Goal: Transaction & Acquisition: Purchase product/service

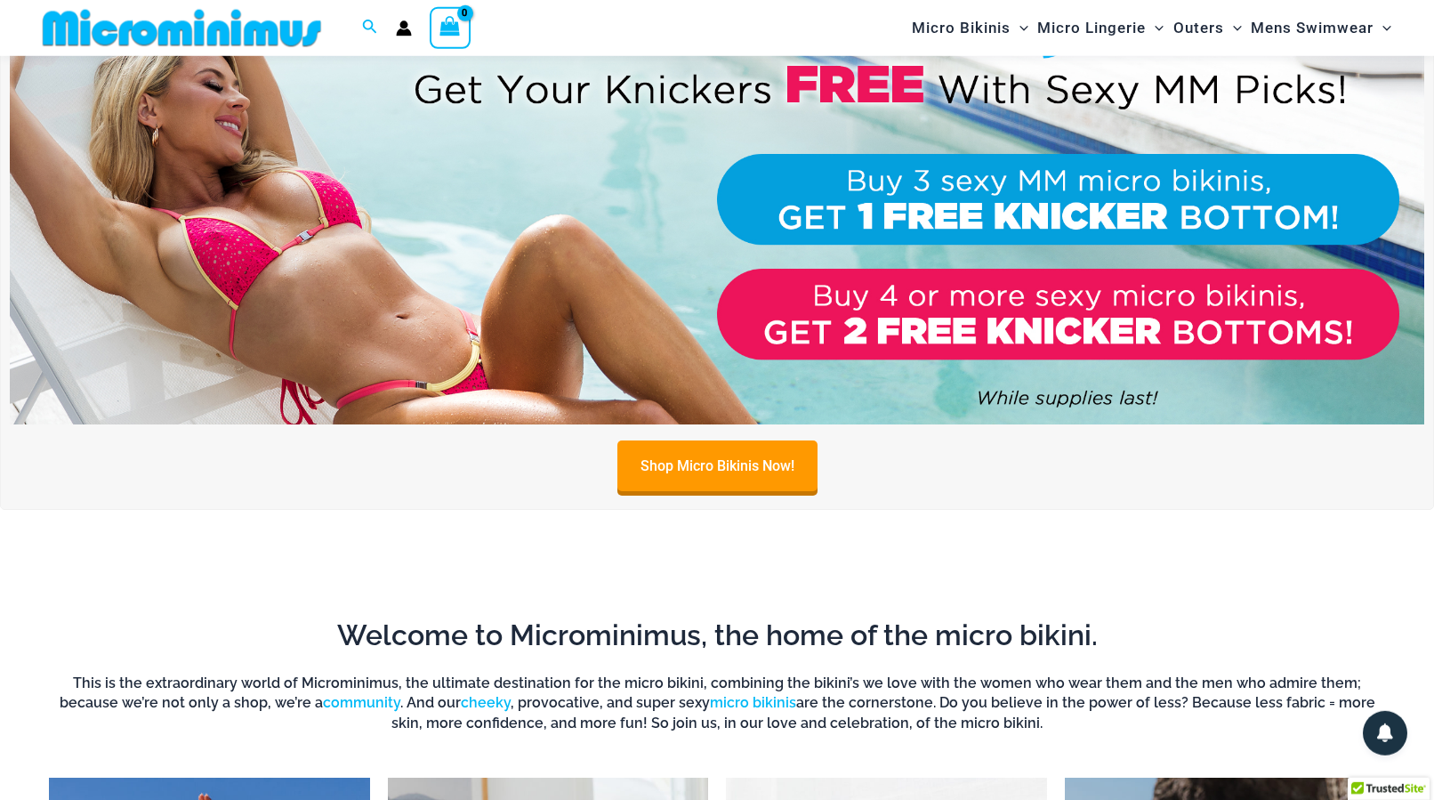
scroll to position [107, 0]
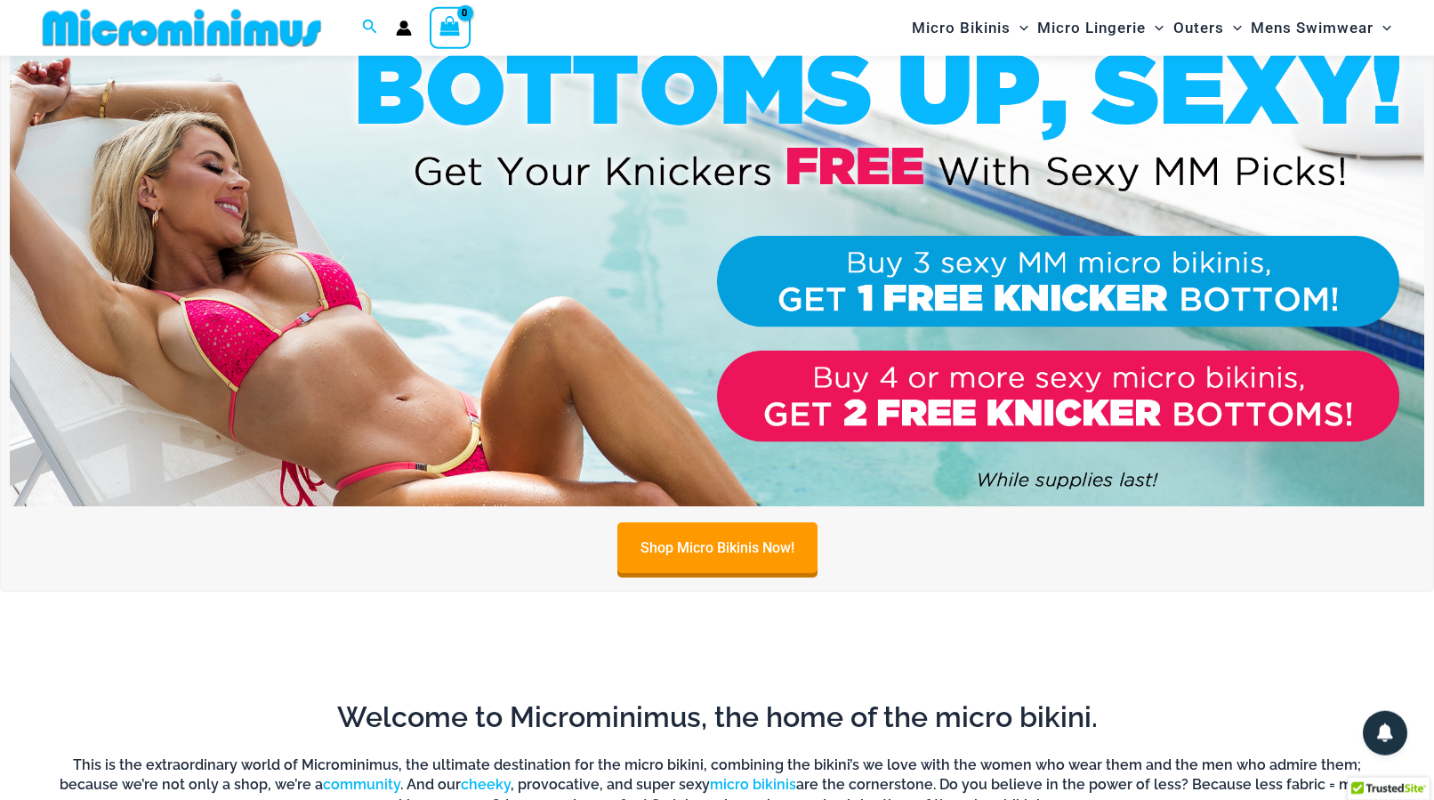
click at [1001, 280] on img at bounding box center [717, 266] width 1414 height 480
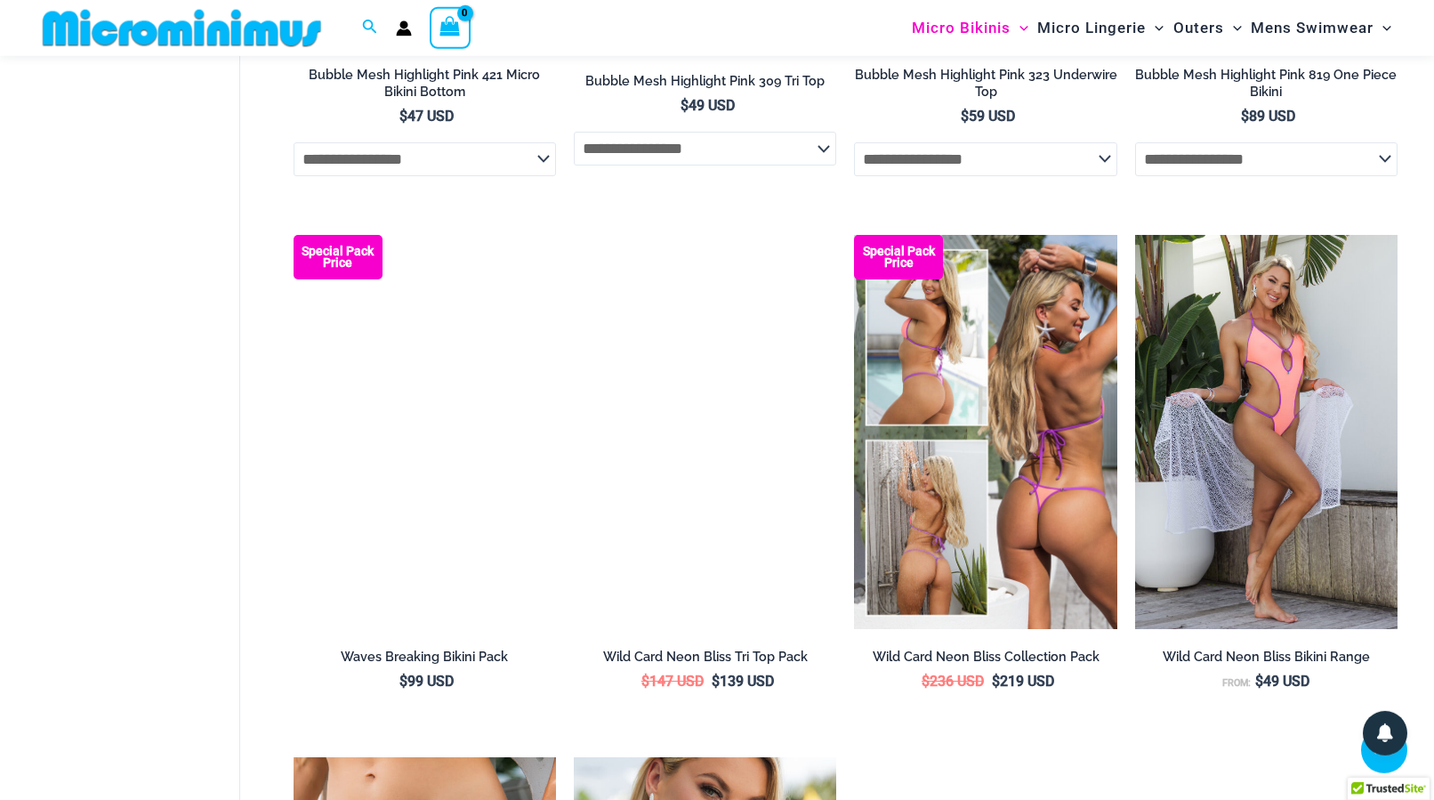
scroll to position [2706, 0]
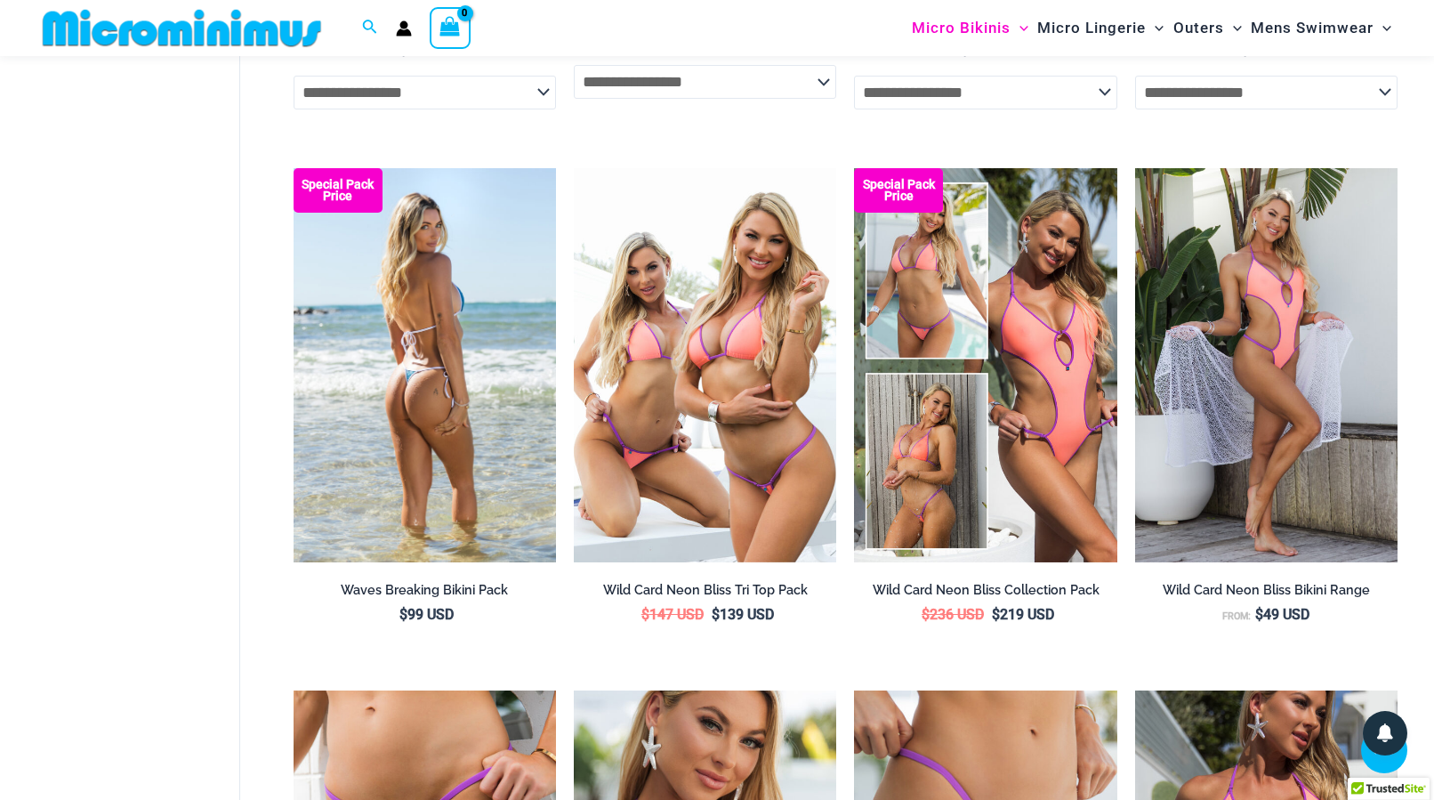
click at [400, 459] on img at bounding box center [425, 365] width 262 height 394
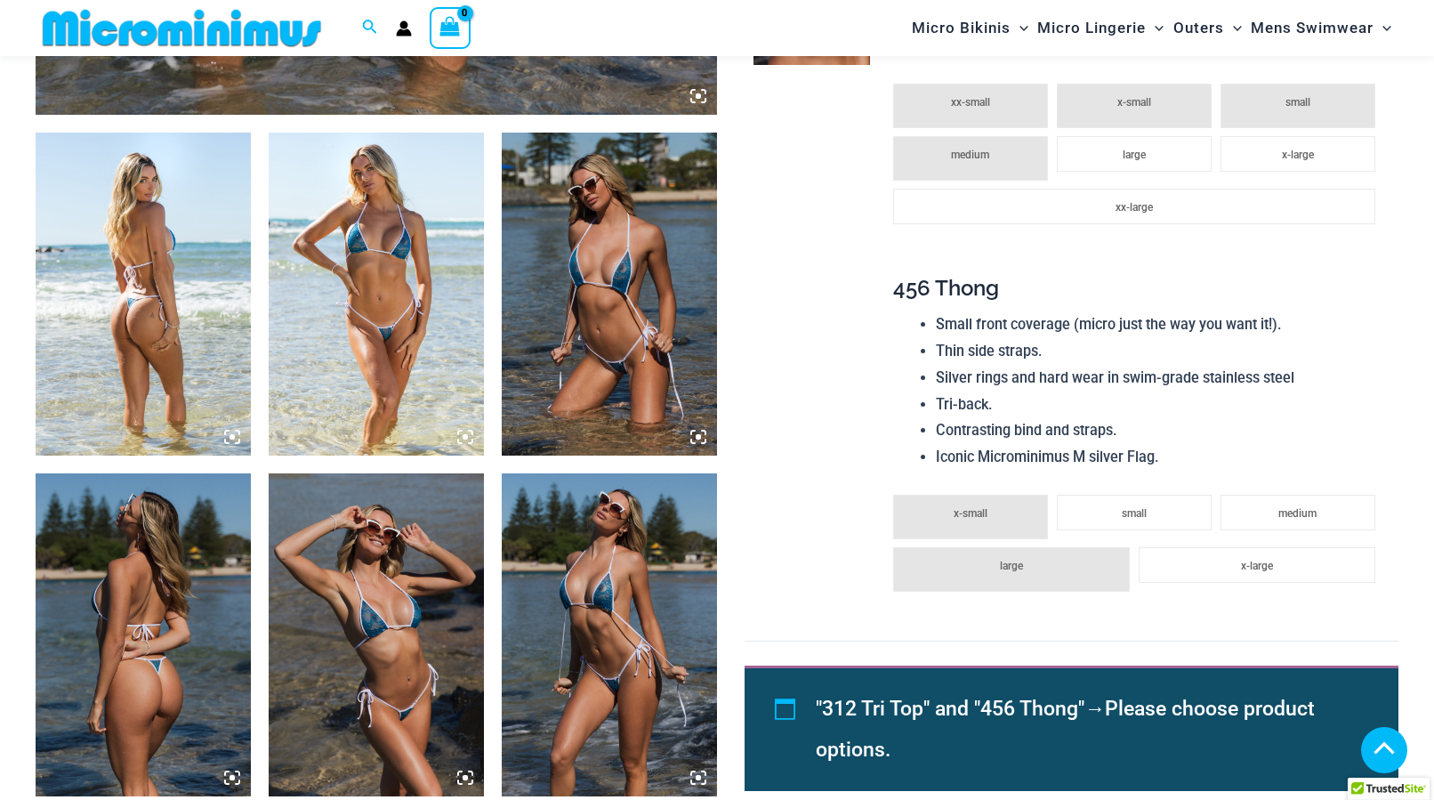
scroll to position [1073, 0]
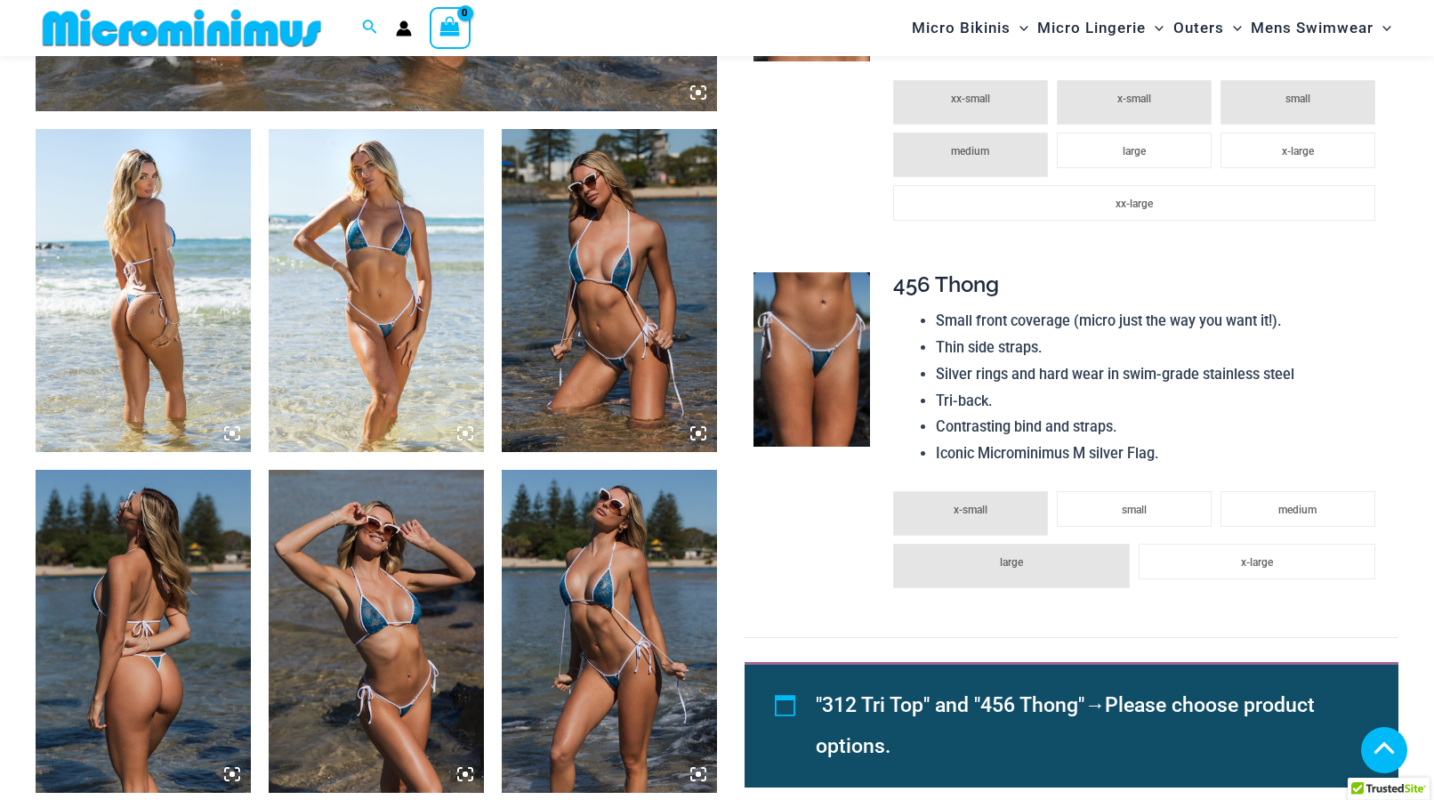
click at [392, 355] on img at bounding box center [376, 290] width 215 height 323
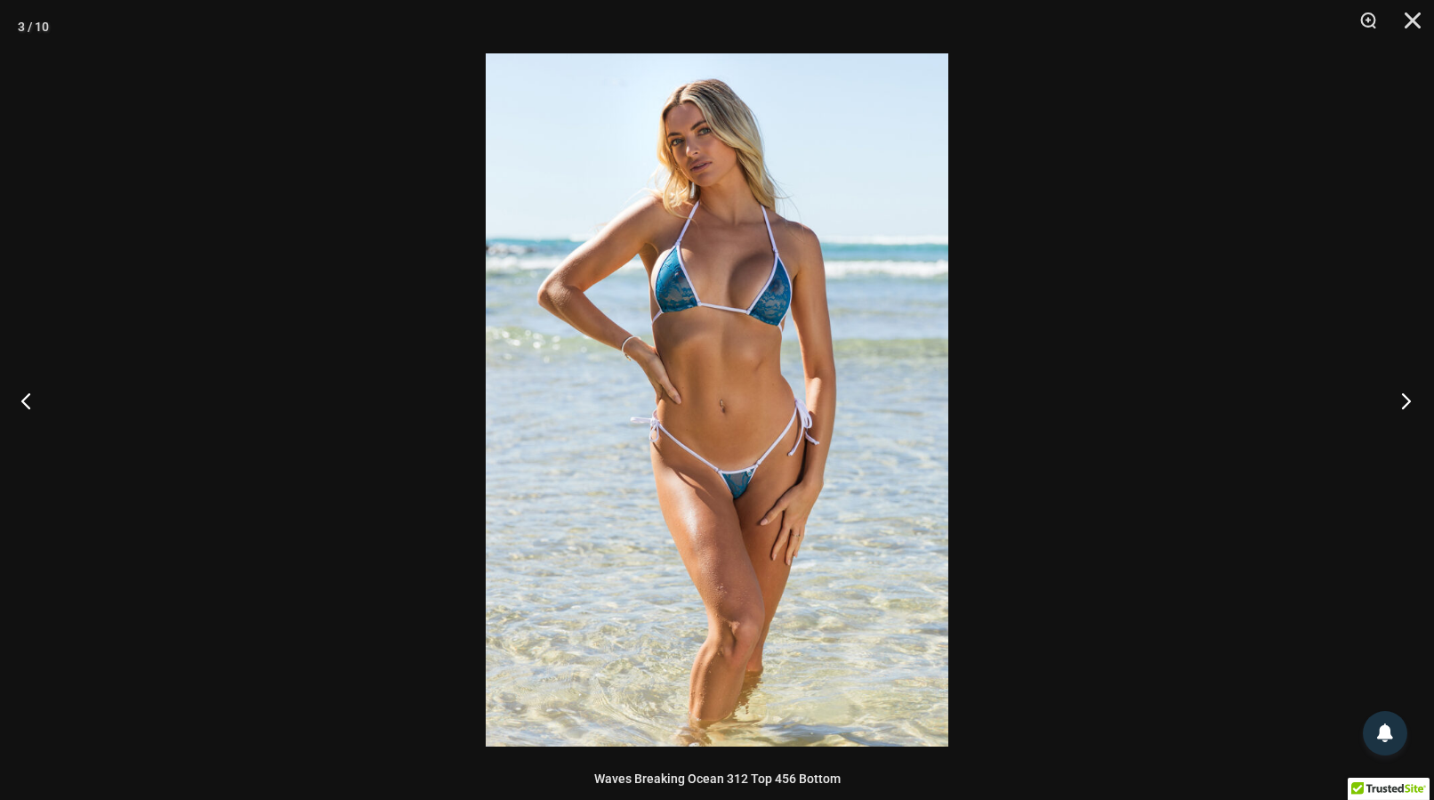
click at [1414, 399] on button "Next" at bounding box center [1400, 400] width 67 height 89
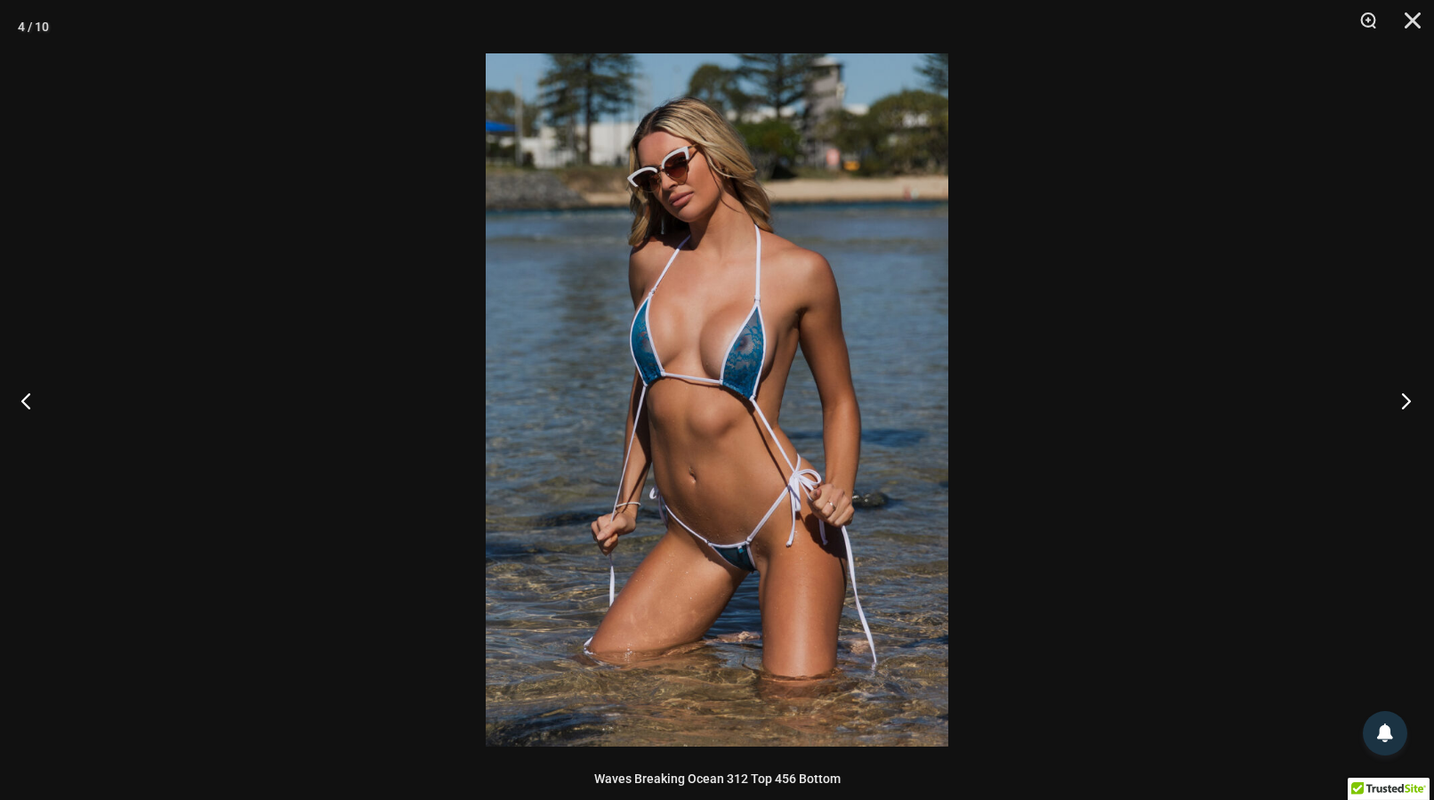
click at [1414, 399] on button "Next" at bounding box center [1400, 400] width 67 height 89
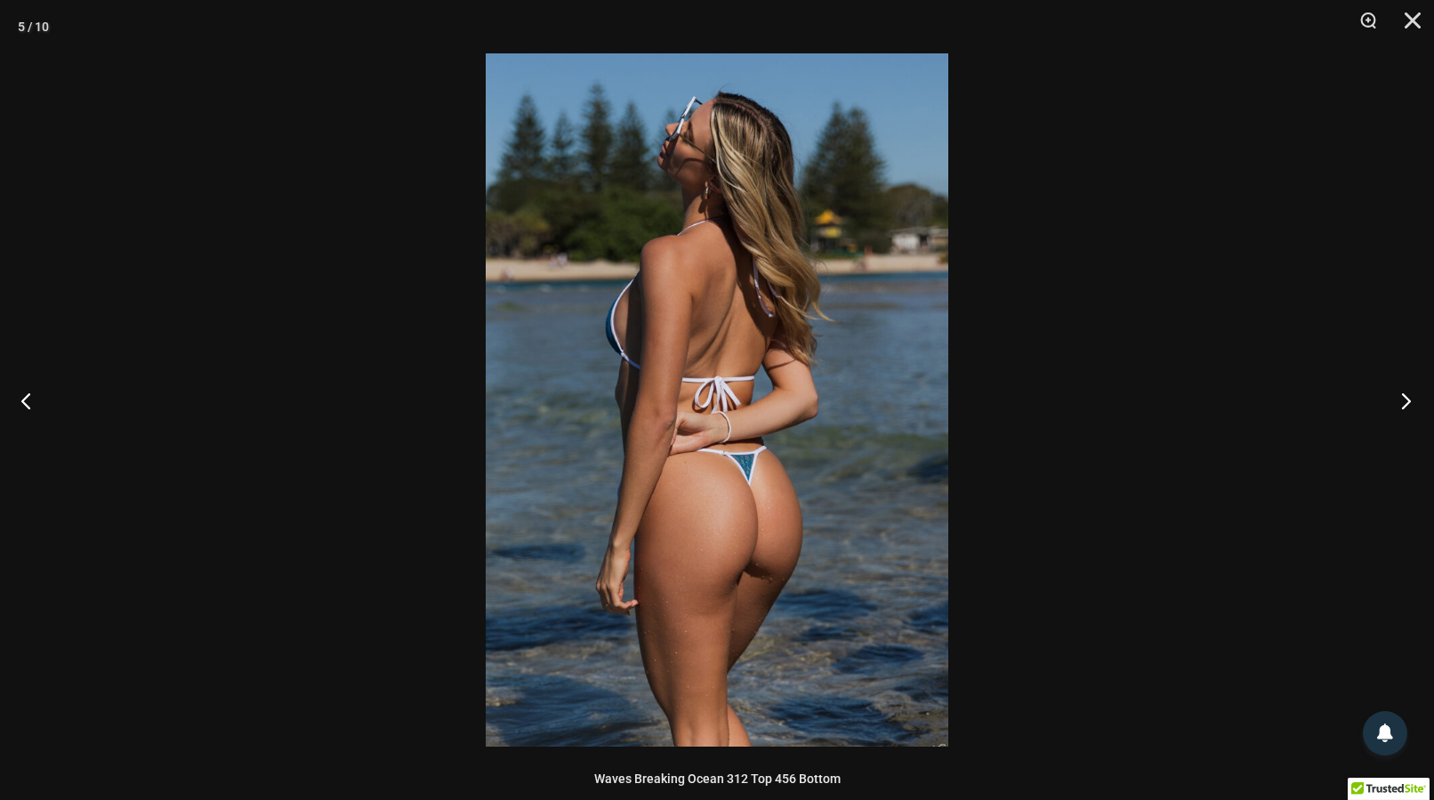
click at [1414, 399] on button "Next" at bounding box center [1400, 400] width 67 height 89
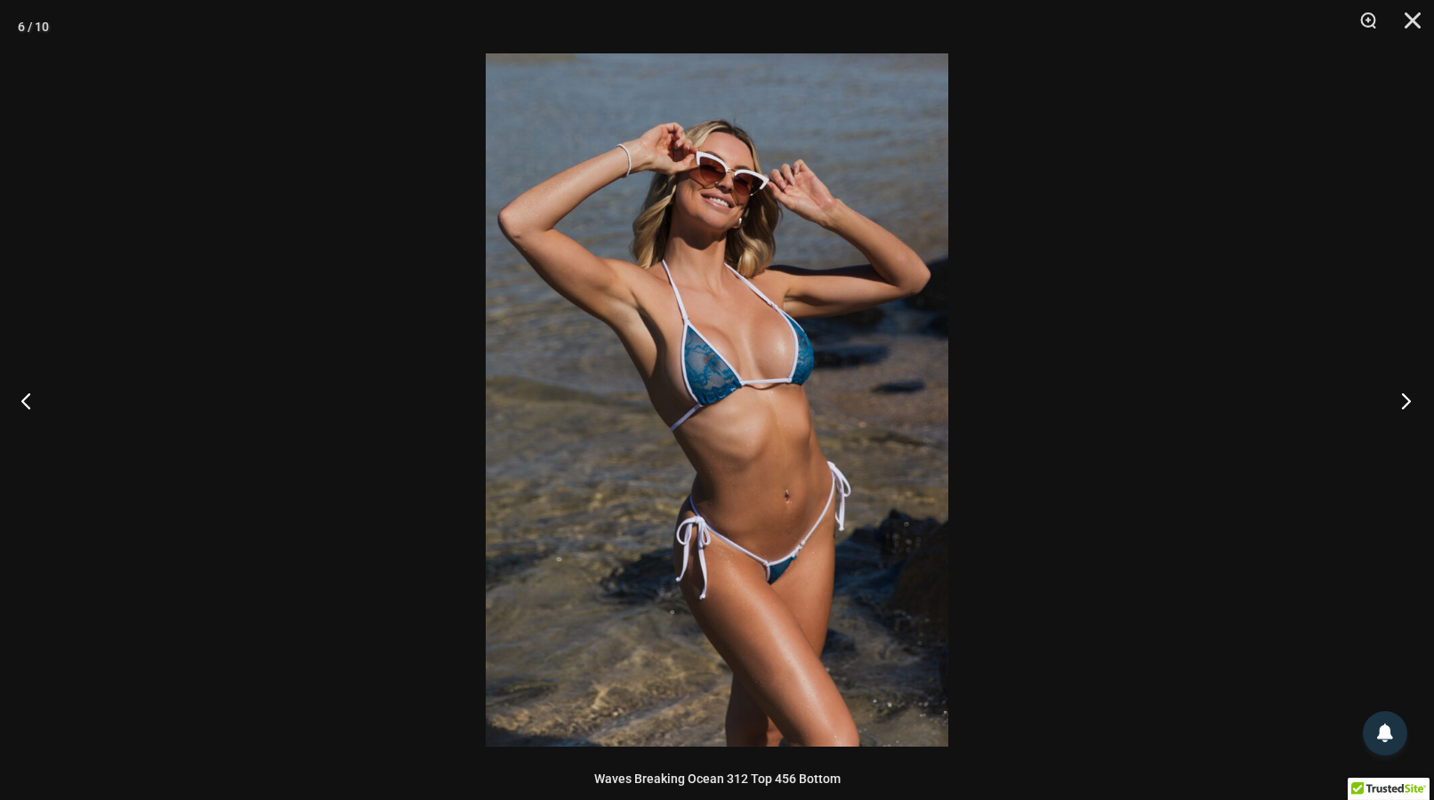
click at [1414, 399] on button "Next" at bounding box center [1400, 400] width 67 height 89
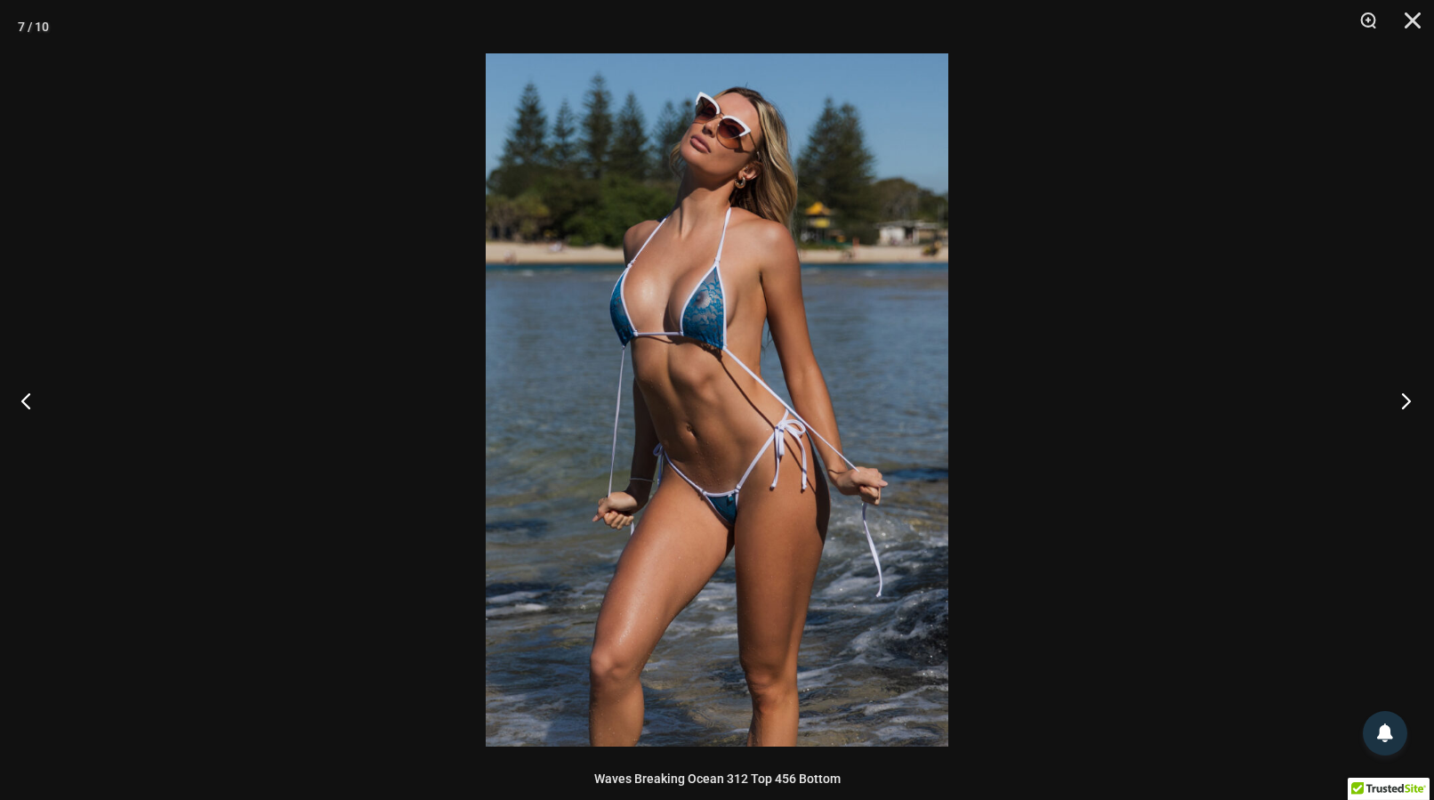
click at [1414, 400] on button "Next" at bounding box center [1400, 400] width 67 height 89
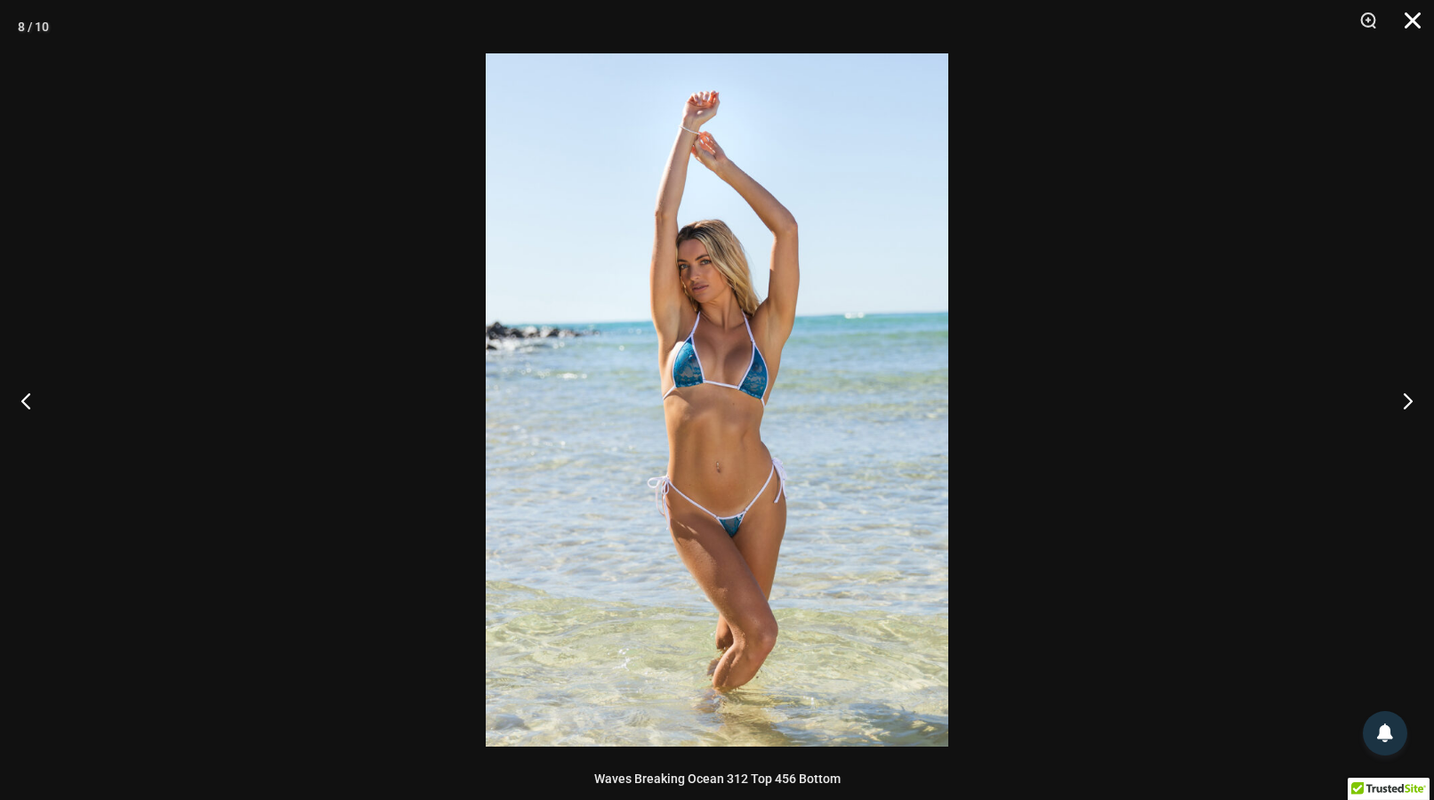
click at [1408, 20] on button "Close" at bounding box center [1406, 26] width 44 height 53
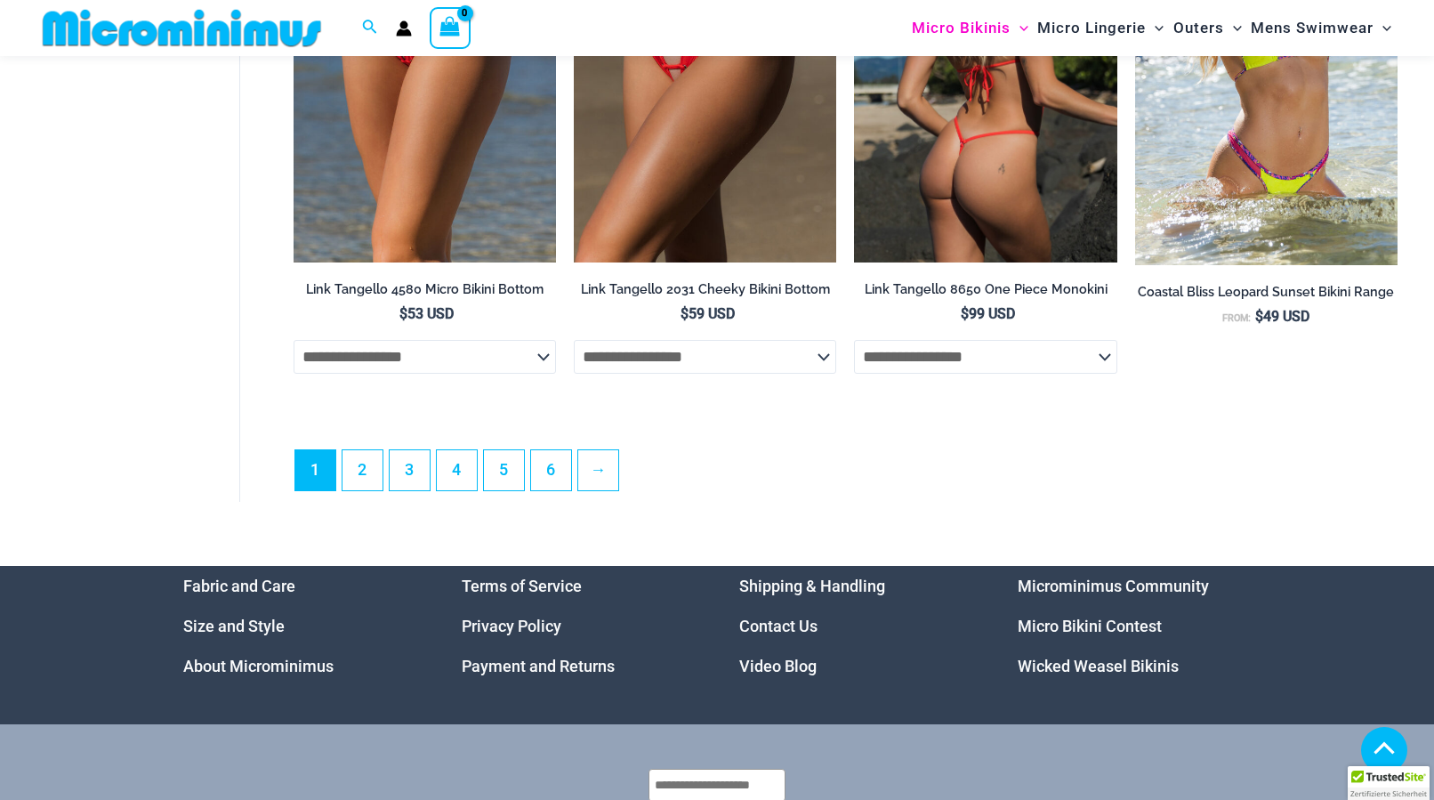
scroll to position [4854, 0]
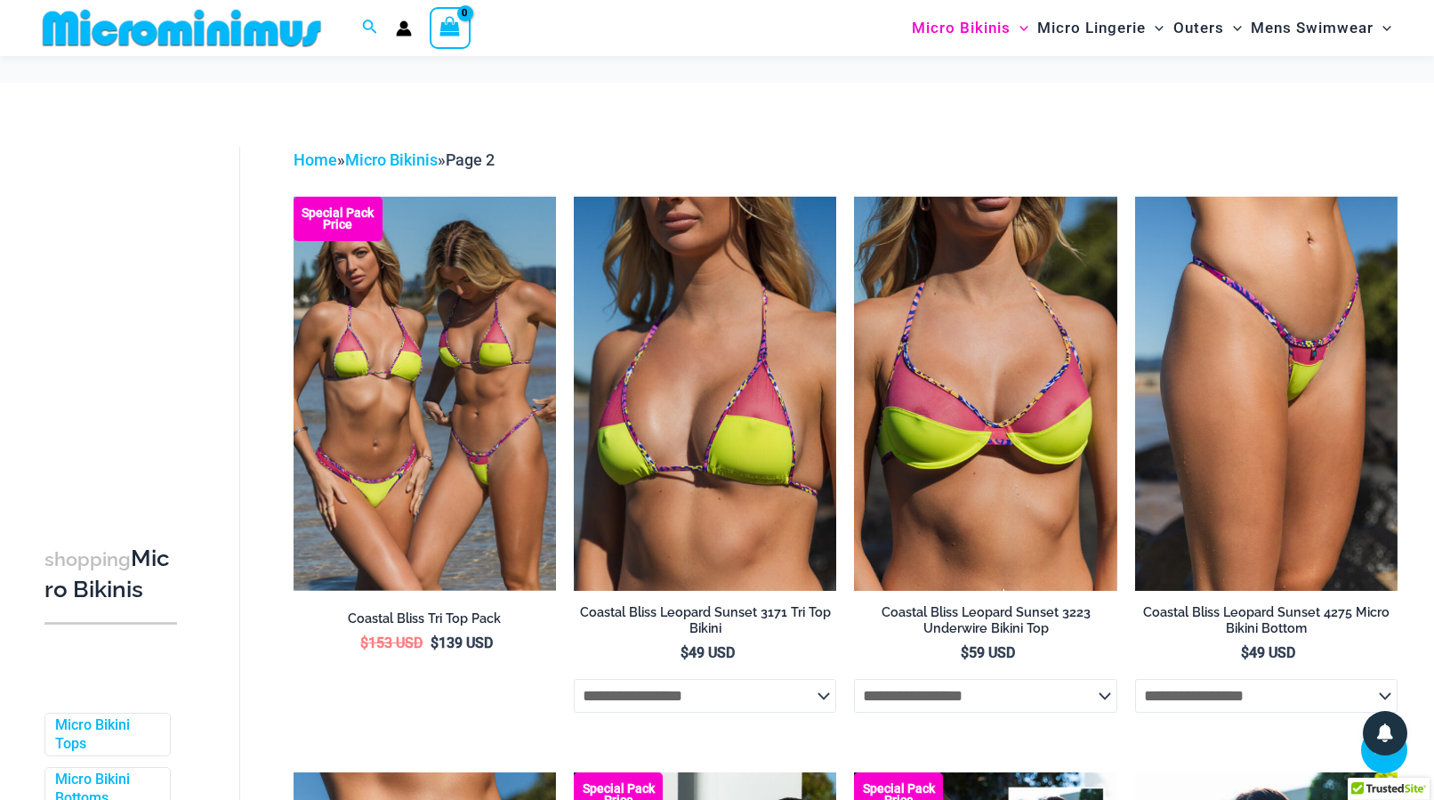
scroll to position [4004, 0]
